Goal: Task Accomplishment & Management: Manage account settings

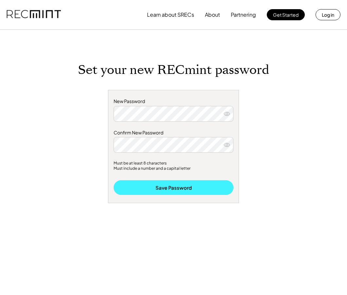
click at [179, 189] on button "Save Password" at bounding box center [174, 187] width 120 height 15
click at [172, 189] on button "Save Password" at bounding box center [174, 187] width 120 height 15
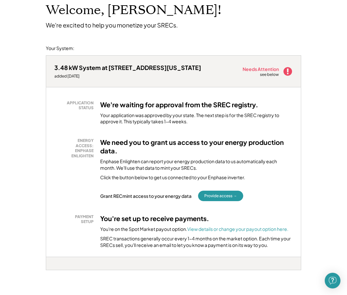
scroll to position [45, 0]
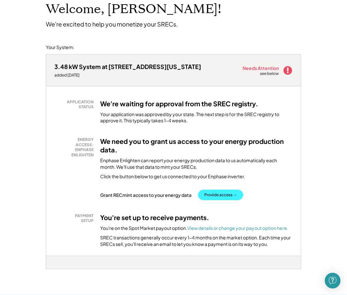
click at [215, 193] on button "Provide access →" at bounding box center [220, 195] width 45 height 10
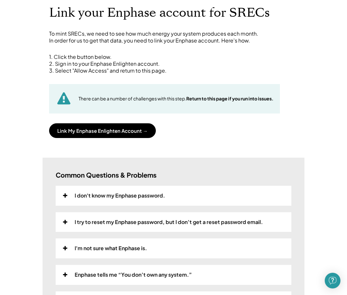
scroll to position [42, 0]
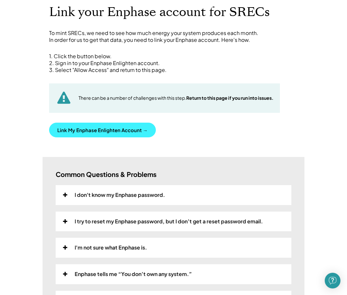
click at [105, 128] on button "Link My Enphase Enlighten Account →" at bounding box center [102, 130] width 107 height 15
